Goal: Task Accomplishment & Management: Use online tool/utility

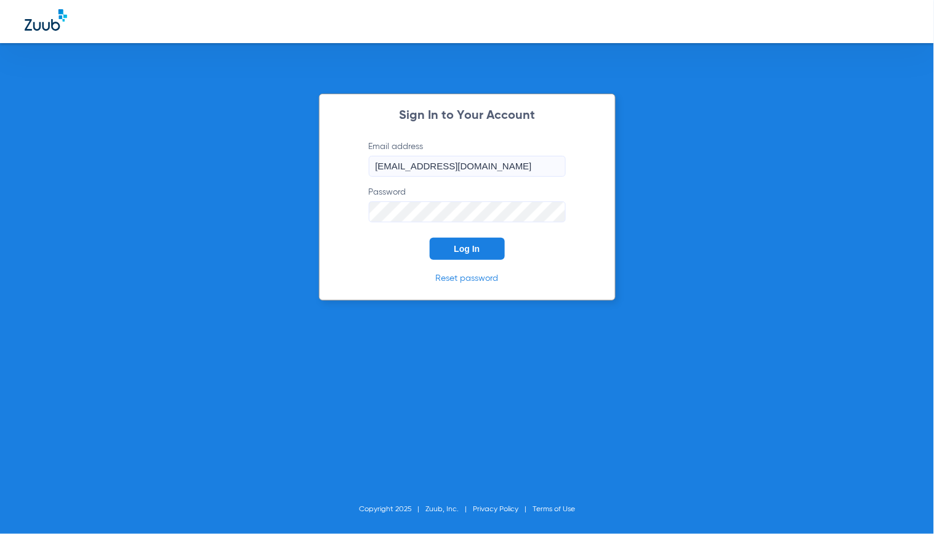
click at [451, 235] on form "Email address [EMAIL_ADDRESS][DOMAIN_NAME] Password Log In" at bounding box center [467, 199] width 234 height 119
click at [451, 236] on form "Email address [EMAIL_ADDRESS][DOMAIN_NAME] Password Log In" at bounding box center [467, 199] width 234 height 119
click at [451, 238] on button "Log In" at bounding box center [467, 249] width 75 height 22
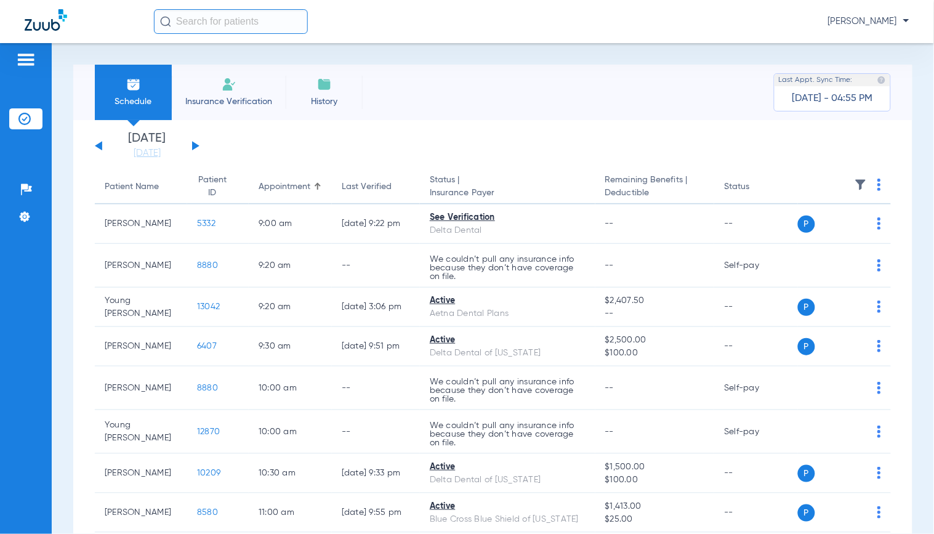
click at [157, 145] on li "[DATE] [DATE]" at bounding box center [147, 145] width 74 height 27
click at [154, 152] on link "[DATE]" at bounding box center [147, 153] width 74 height 12
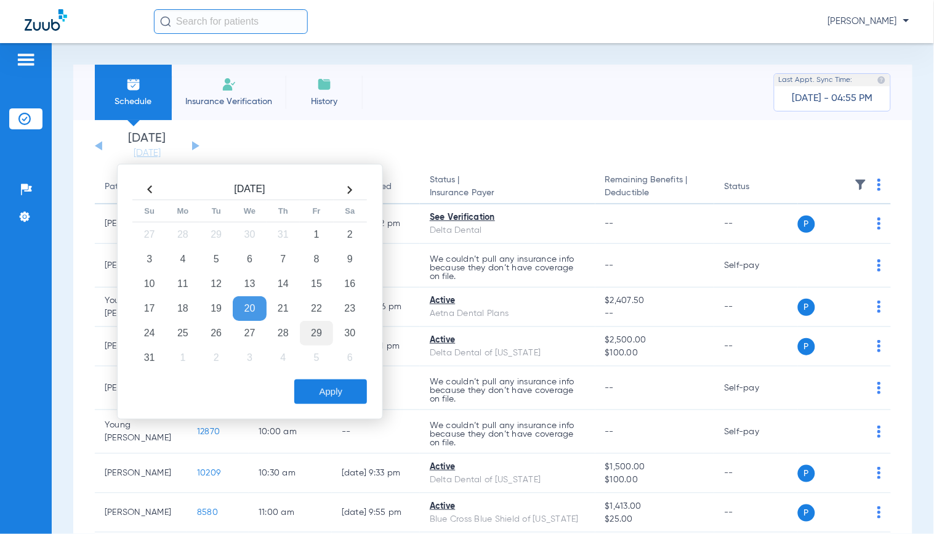
click at [315, 329] on td "29" at bounding box center [316, 333] width 33 height 25
click at [330, 396] on button "Apply" at bounding box center [330, 391] width 73 height 25
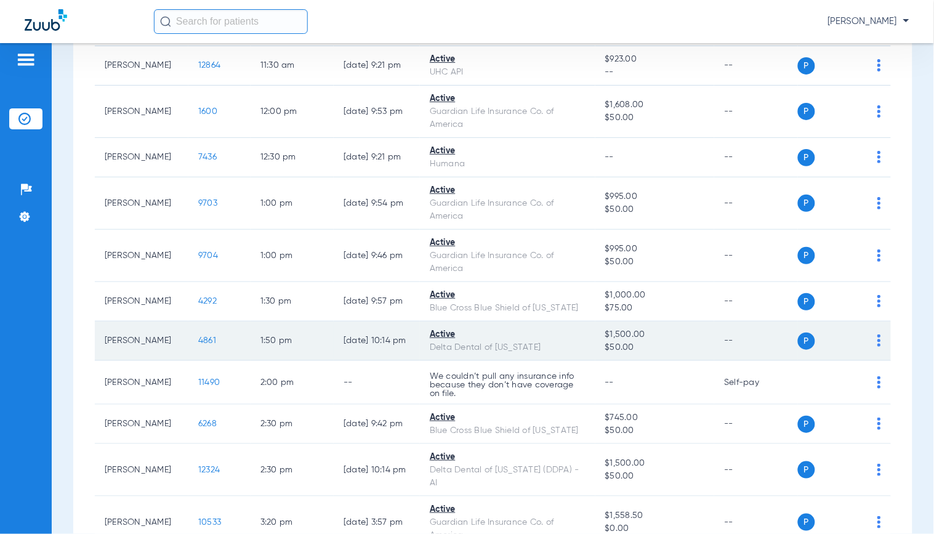
scroll to position [720, 0]
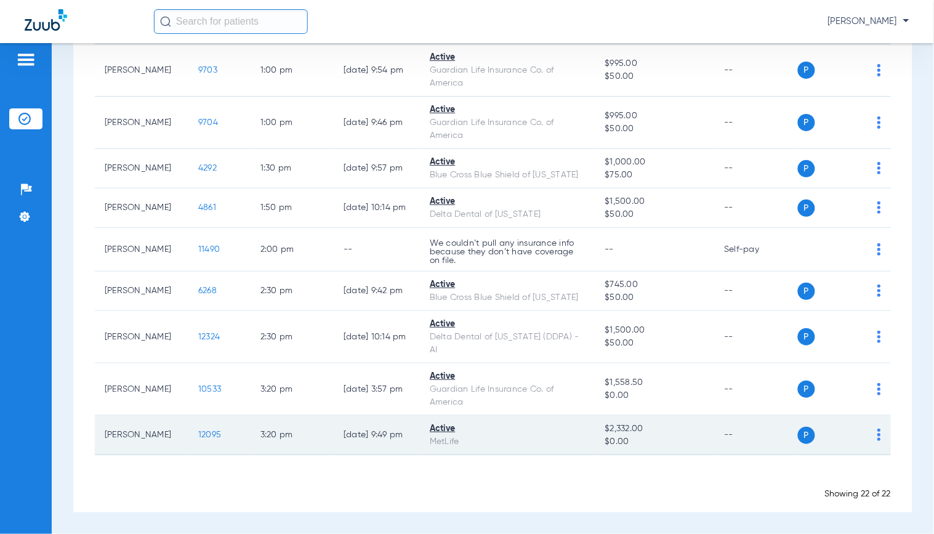
click at [199, 432] on span "12095" at bounding box center [209, 434] width 23 height 9
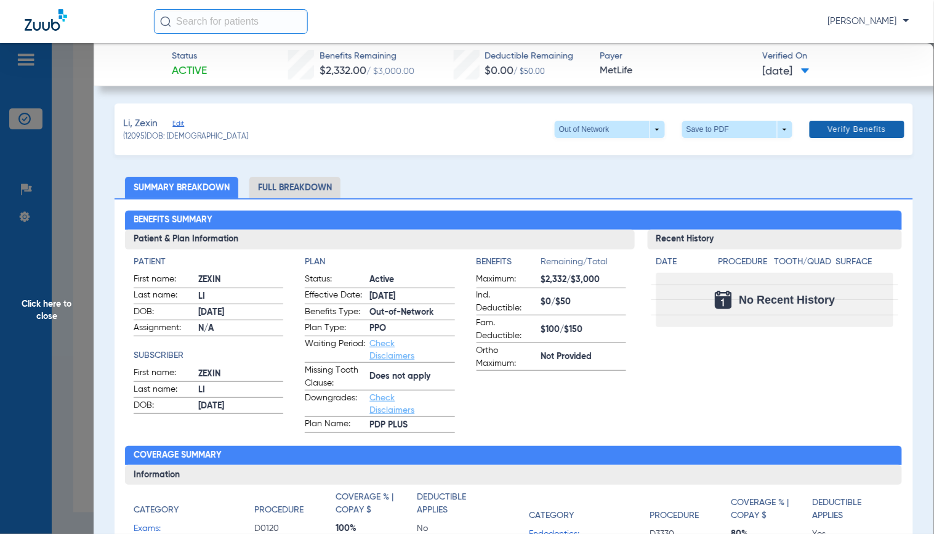
click at [851, 132] on span "Verify Benefits" at bounding box center [857, 129] width 58 height 10
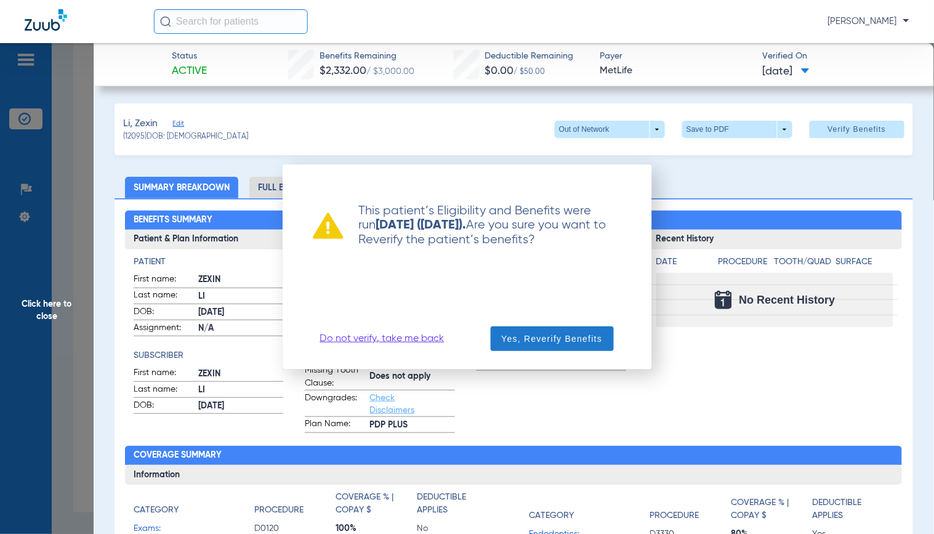
click at [524, 323] on div "This patient’s Eligibility and Benefits were run [DATE] ([DATE]). Are you sure …" at bounding box center [467, 266] width 340 height 175
click at [524, 324] on span "button" at bounding box center [552, 339] width 123 height 30
